Goal: Information Seeking & Learning: Find contact information

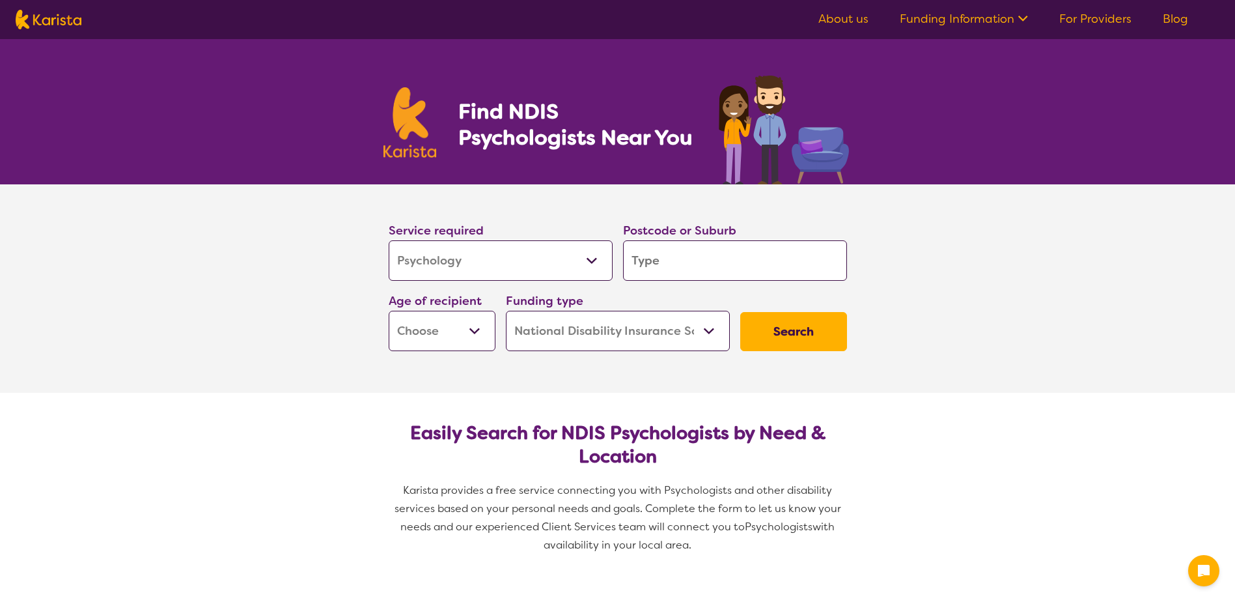
select select "Psychology"
select select "NDIS"
select select "Psychology"
select select "NDIS"
type input "g"
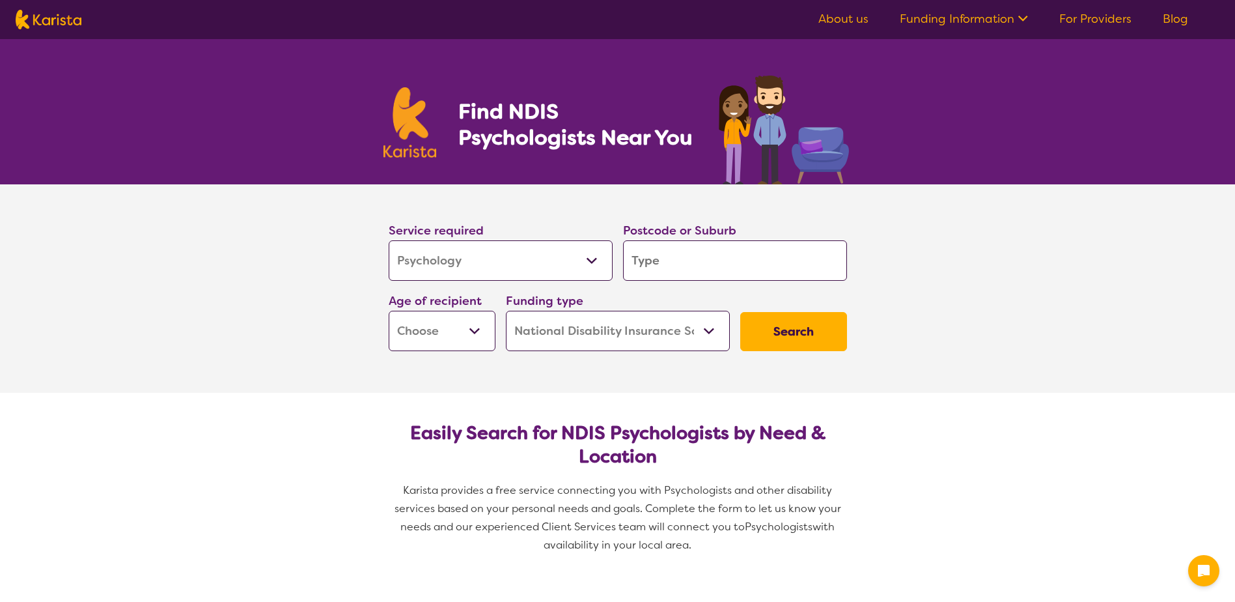
type input "g"
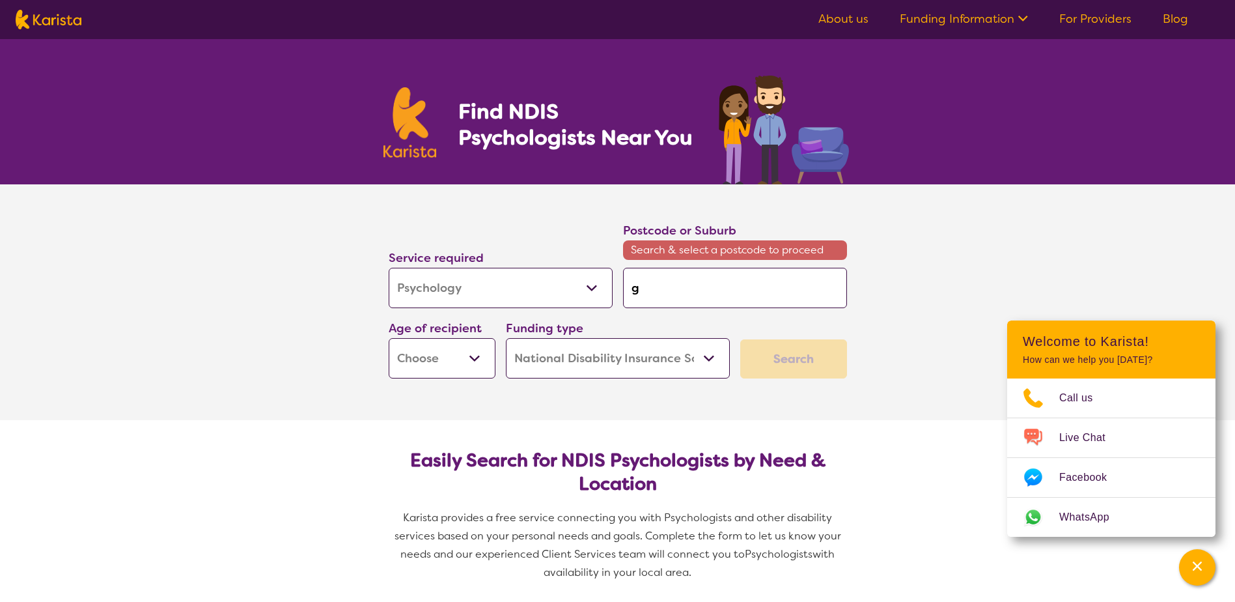
type input "go"
type input "gor"
type input "gord"
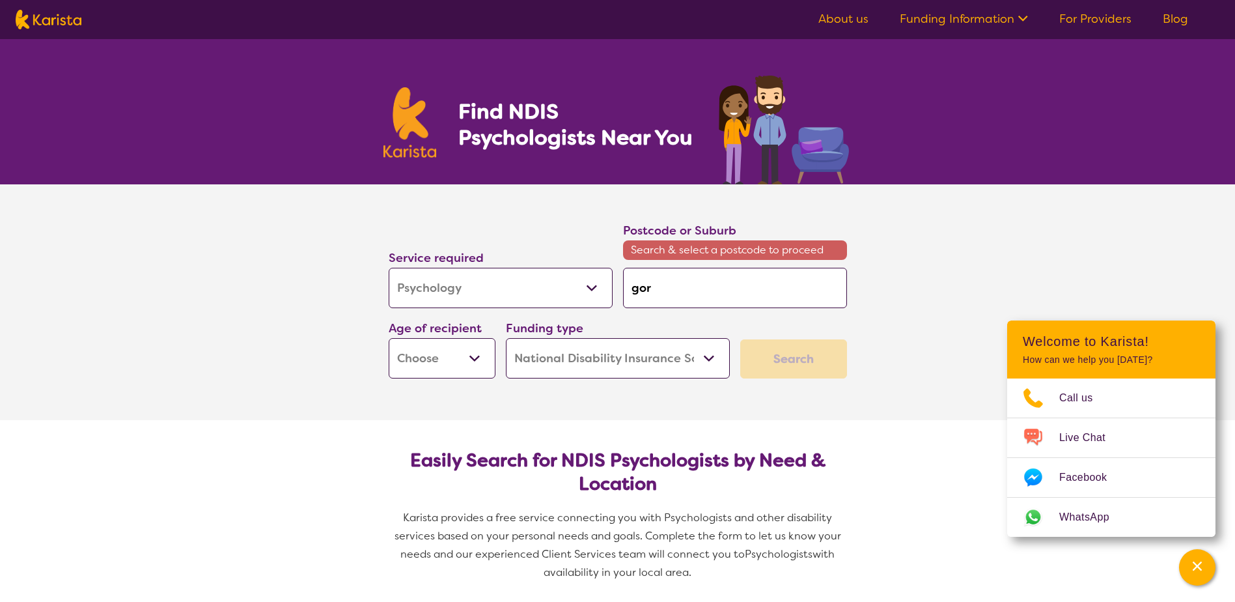
type input "gord"
type input "gordo"
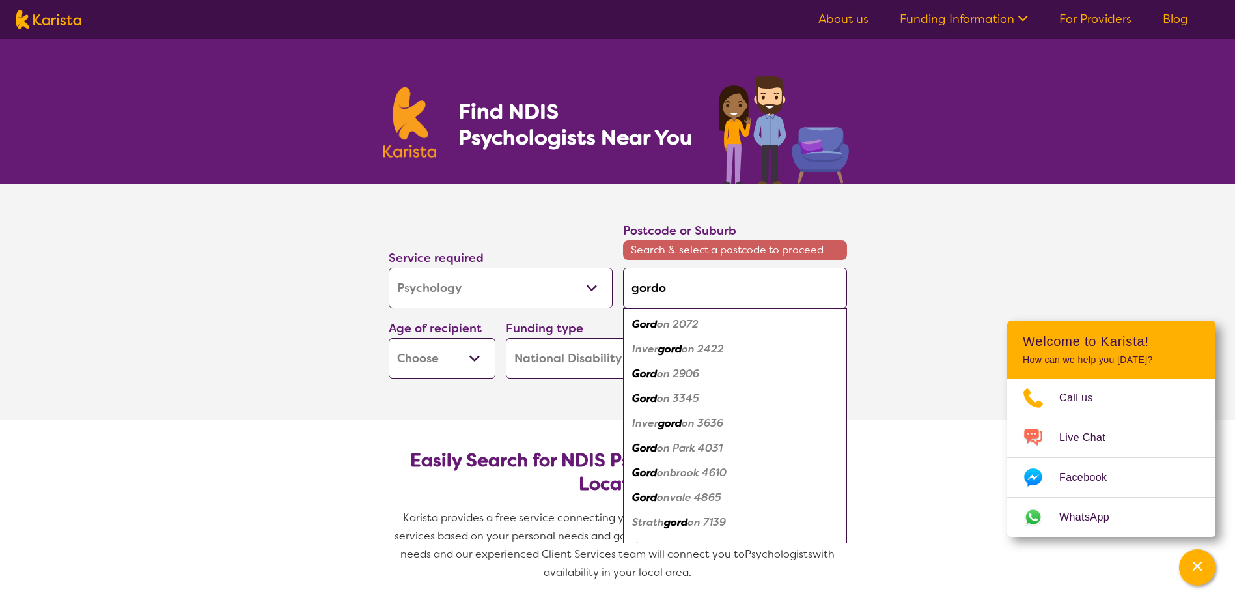
type input "[PERSON_NAME]"
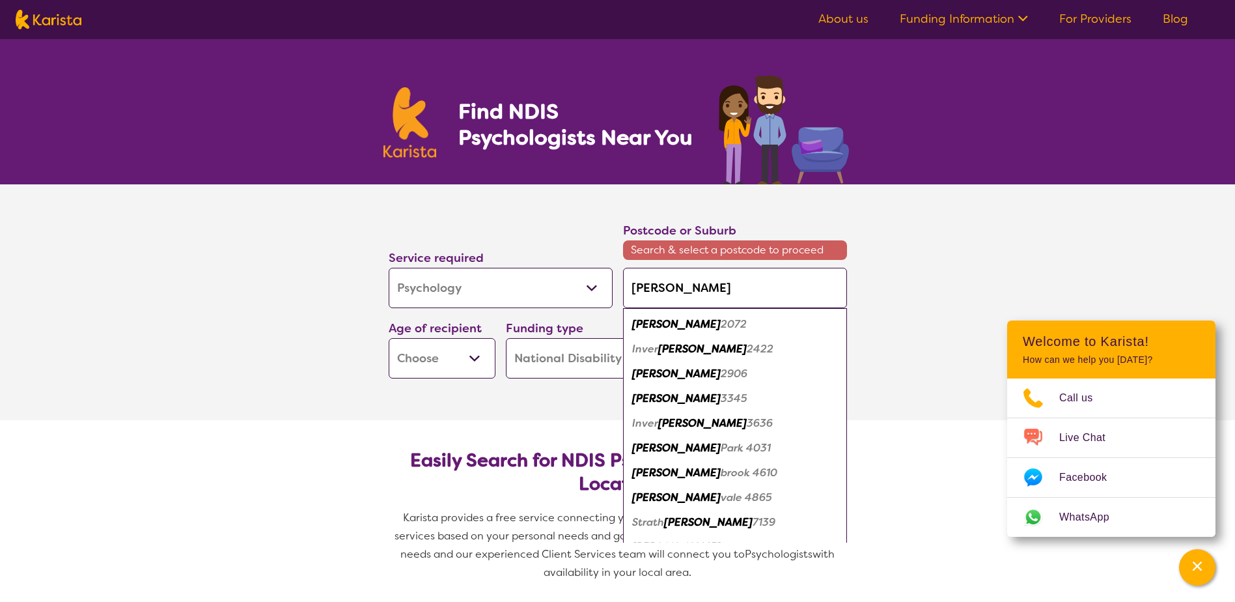
type input "[PERSON_NAME]"
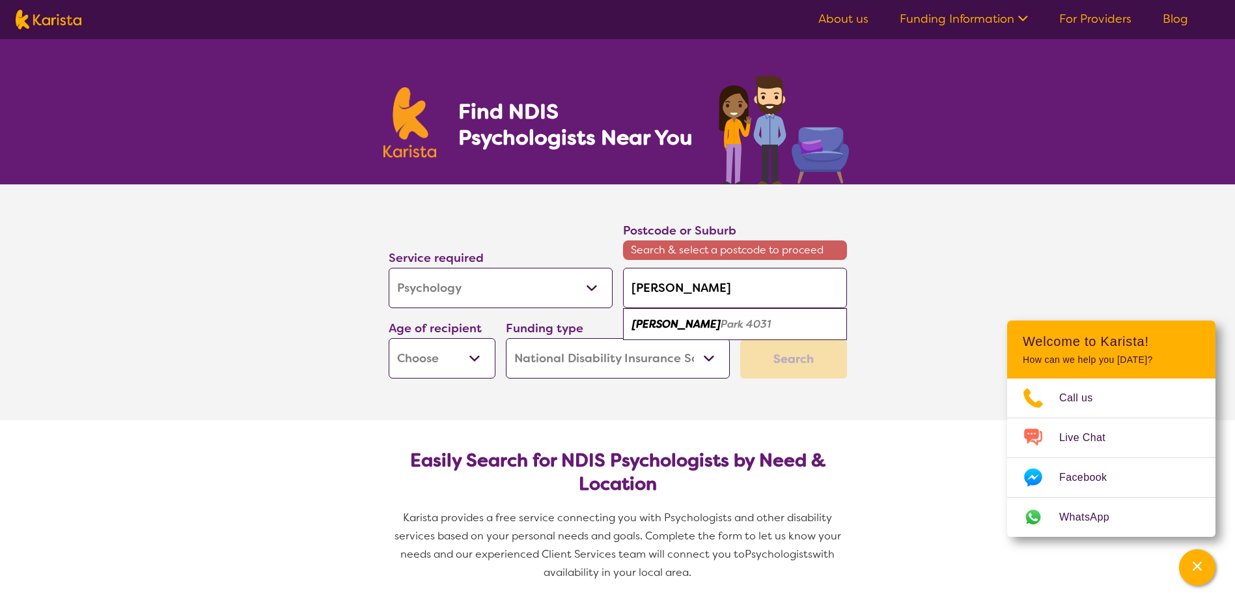
type input "[PERSON_NAME]"
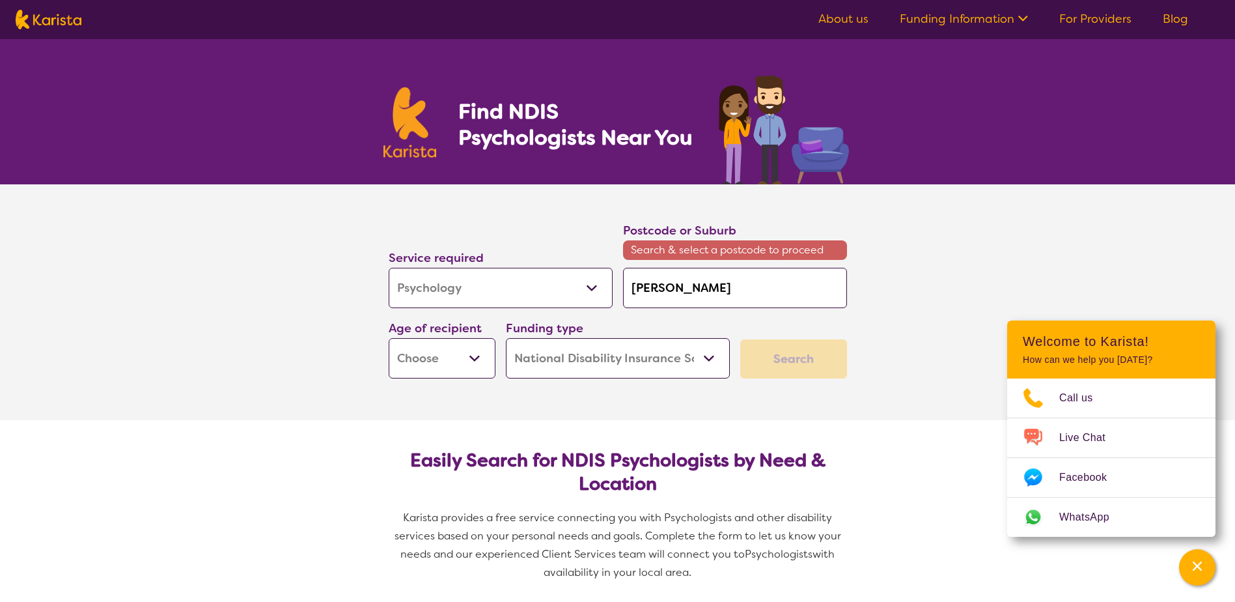
type input "[PERSON_NAME]"
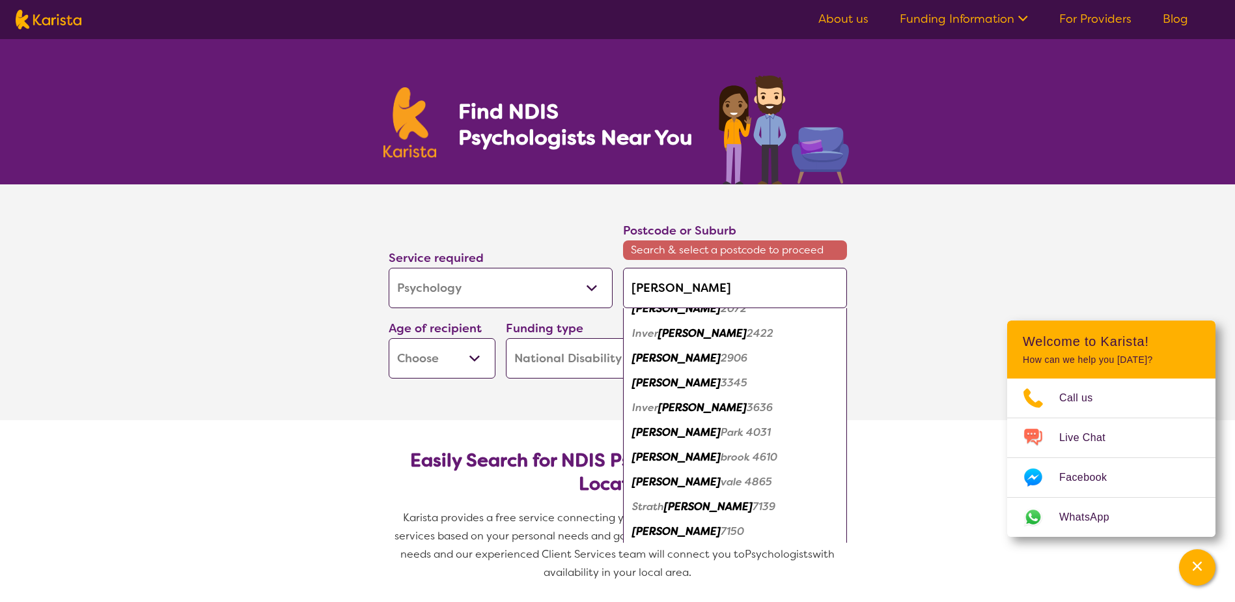
scroll to position [20, 0]
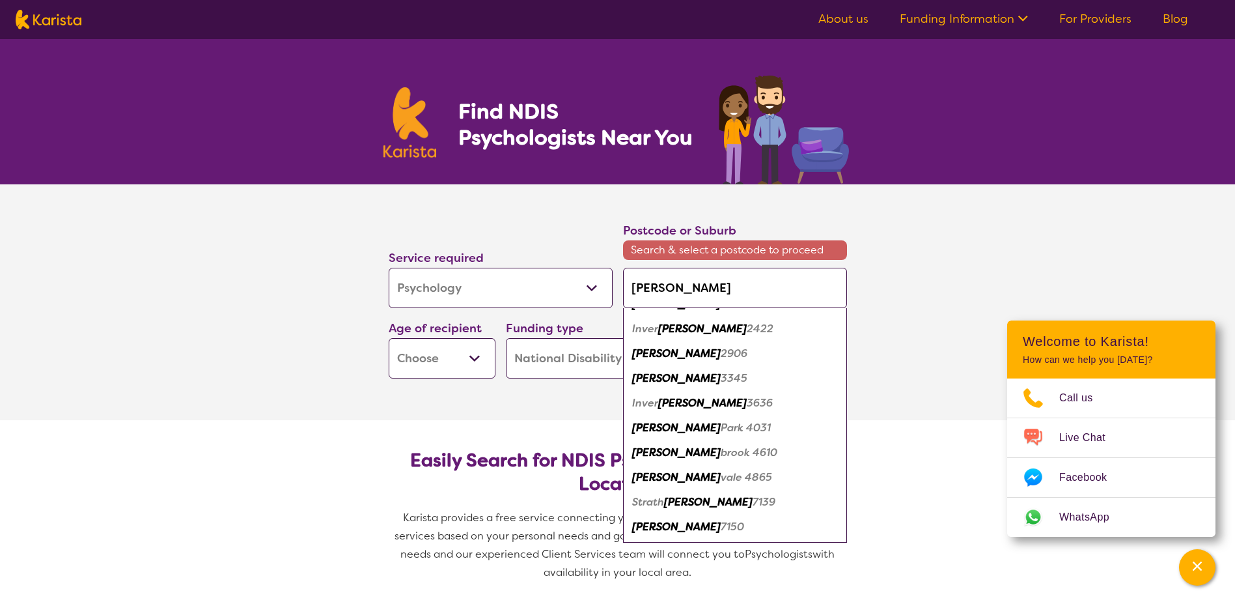
click at [653, 353] on em "[PERSON_NAME]" at bounding box center [676, 353] width 89 height 14
type input "2906"
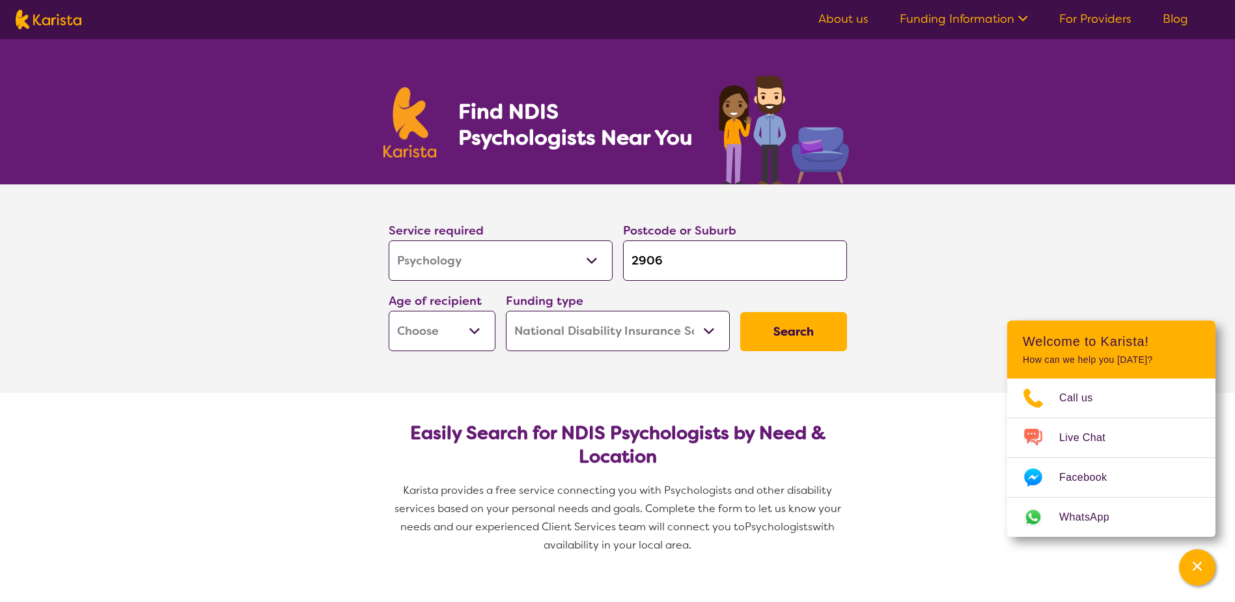
click at [489, 331] on select "Early Childhood - 0 to 9 Child - 10 to 11 Adolescent - 12 to 17 Adult - 18 to 6…" at bounding box center [442, 331] width 107 height 40
select select "AD"
click at [389, 311] on select "Early Childhood - 0 to 9 Child - 10 to 11 Adolescent - 12 to 17 Adult - 18 to 6…" at bounding box center [442, 331] width 107 height 40
select select "AD"
click at [802, 329] on button "Search" at bounding box center [793, 331] width 107 height 39
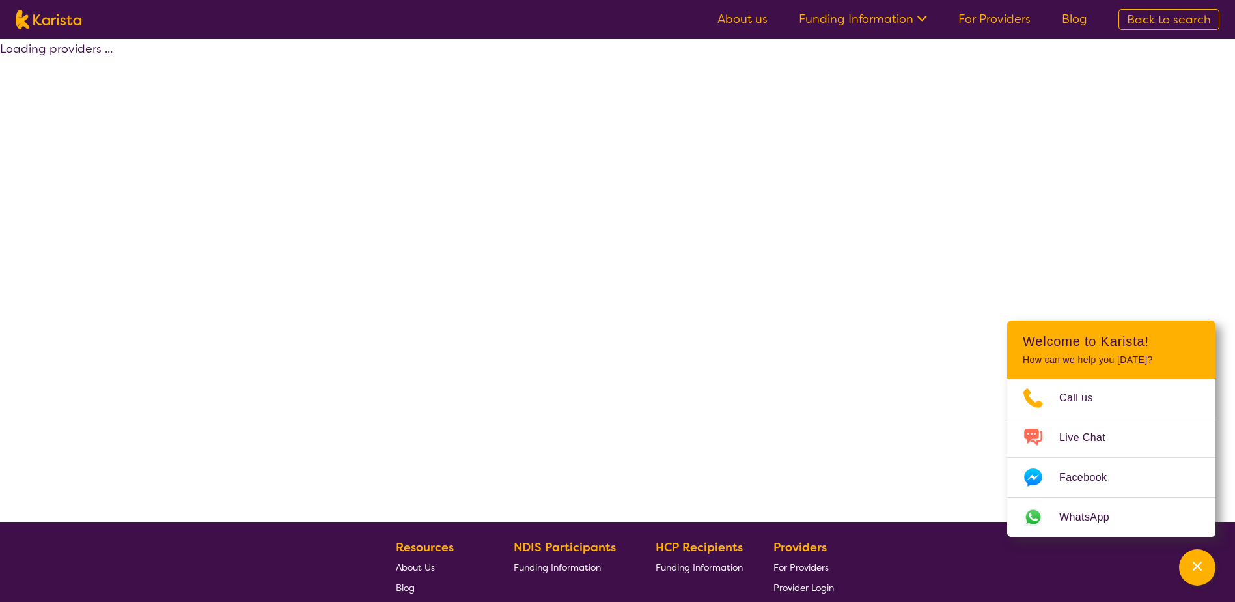
select select "by_score"
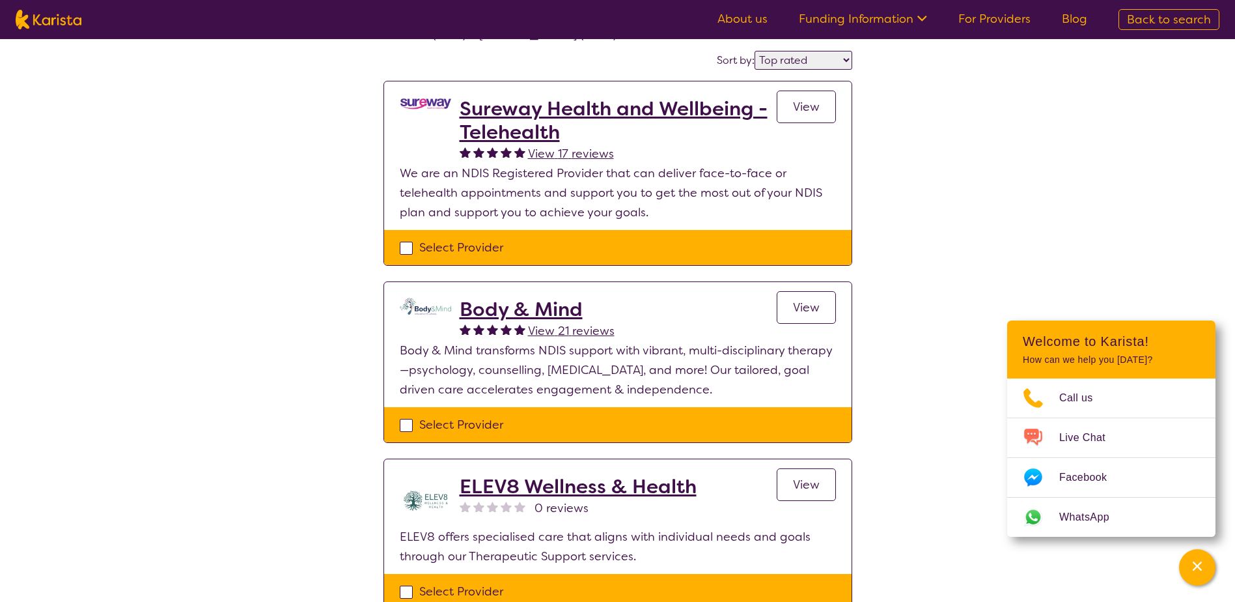
scroll to position [130, 0]
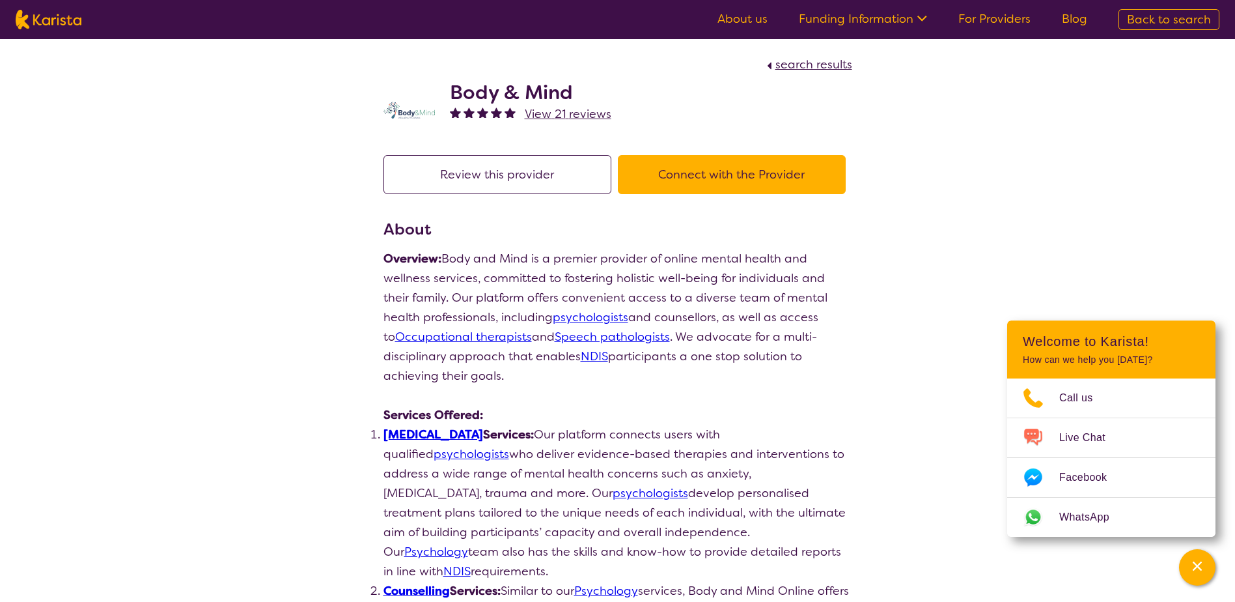
click at [703, 176] on button "Connect with the Provider" at bounding box center [732, 174] width 228 height 39
